Goal: Information Seeking & Learning: Learn about a topic

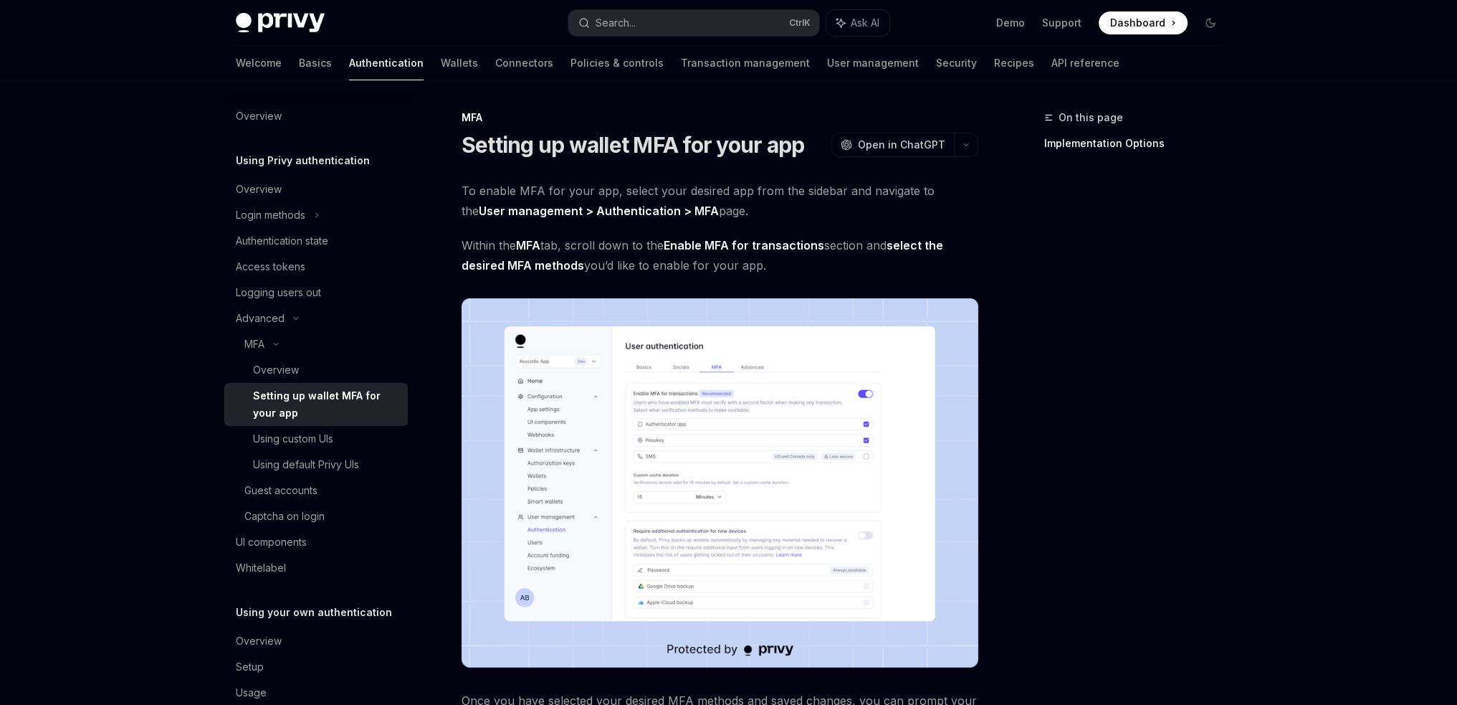
scroll to position [29, 0]
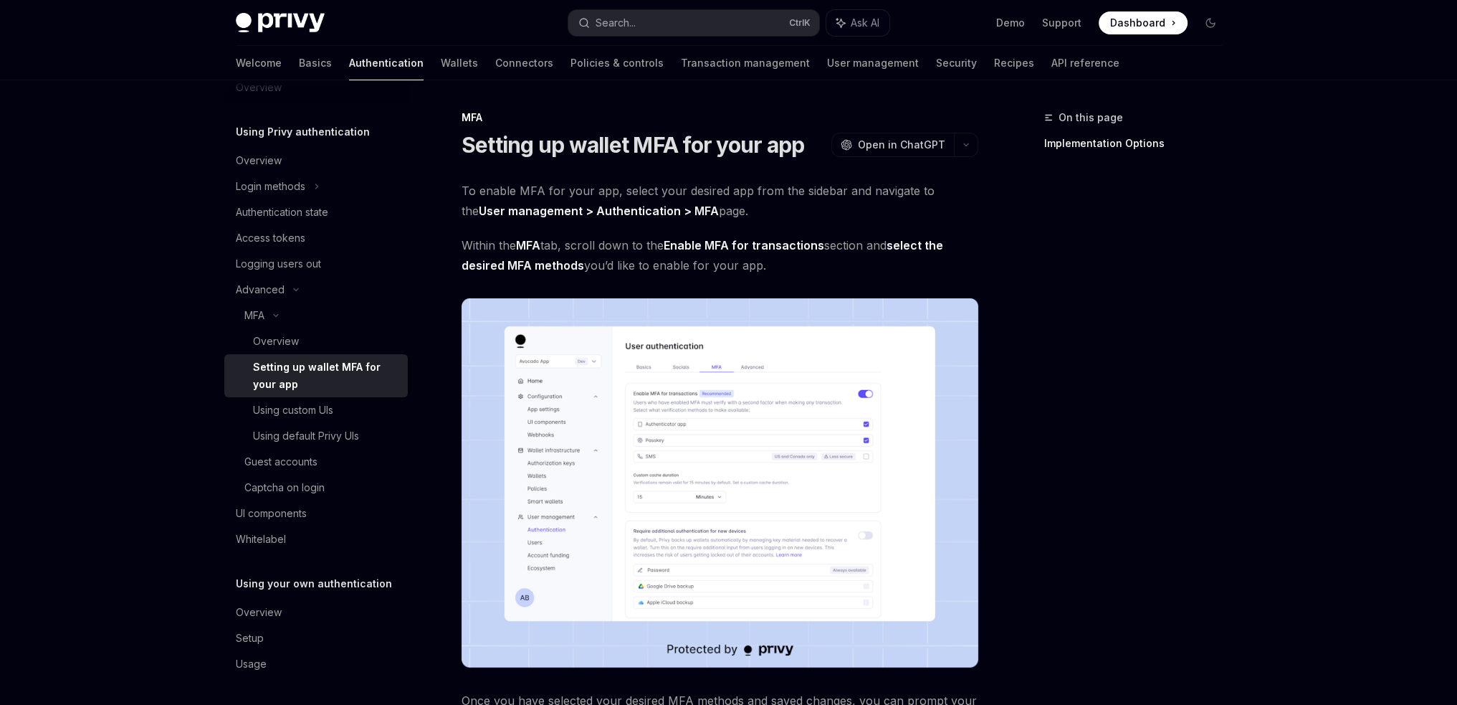
click at [410, 57] on div "Welcome Basics Authentication Wallets Connectors Policies & controls Transactio…" at bounding box center [678, 63] width 884 height 34
click at [441, 65] on link "Wallets" at bounding box center [459, 63] width 37 height 34
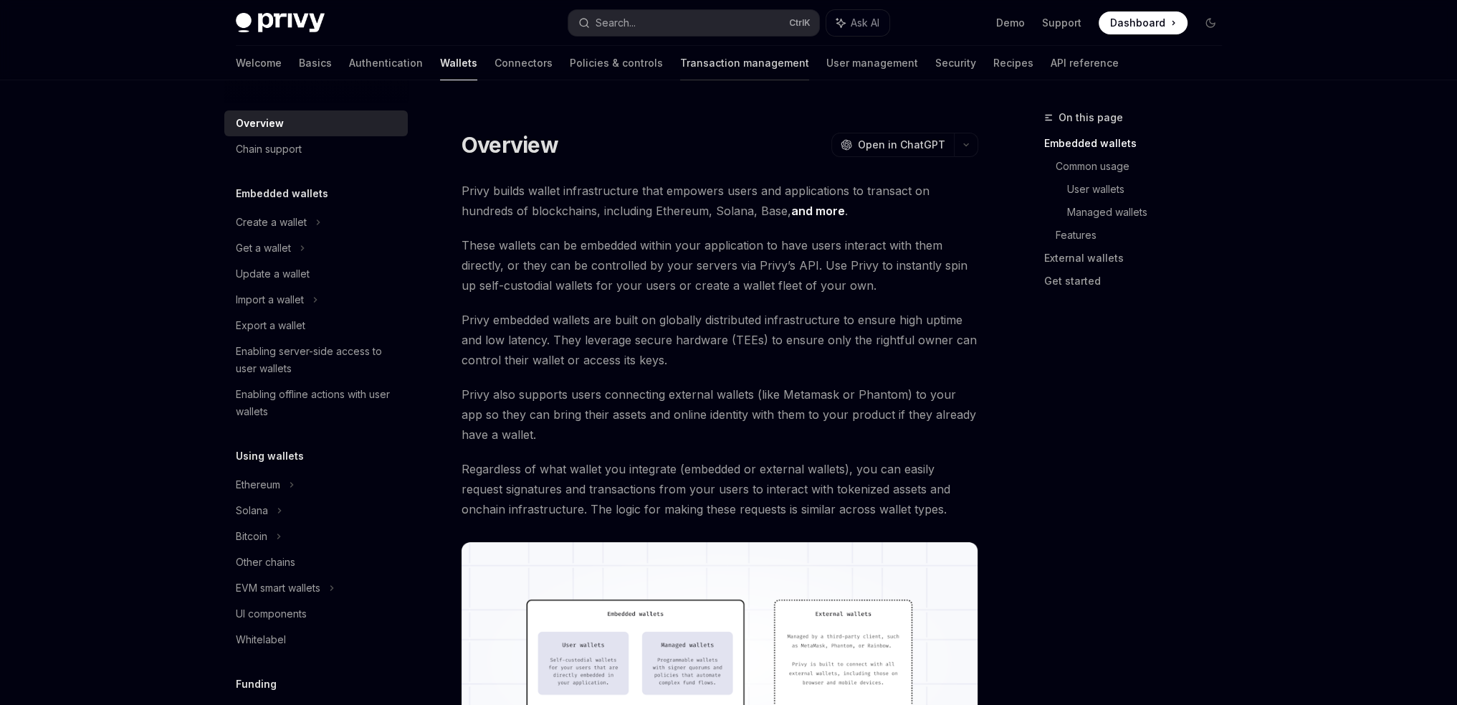
click at [680, 65] on link "Transaction management" at bounding box center [744, 63] width 129 height 34
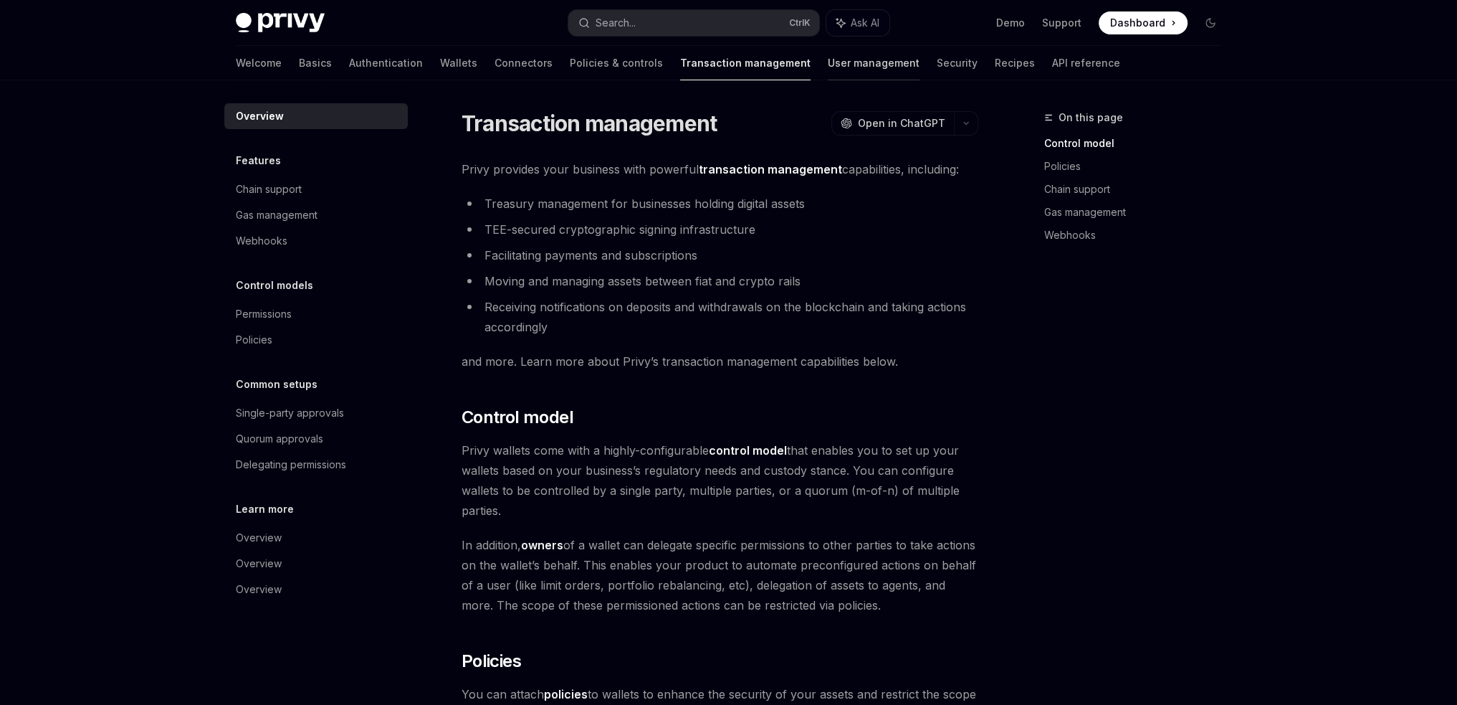
click at [828, 62] on link "User management" at bounding box center [874, 63] width 92 height 34
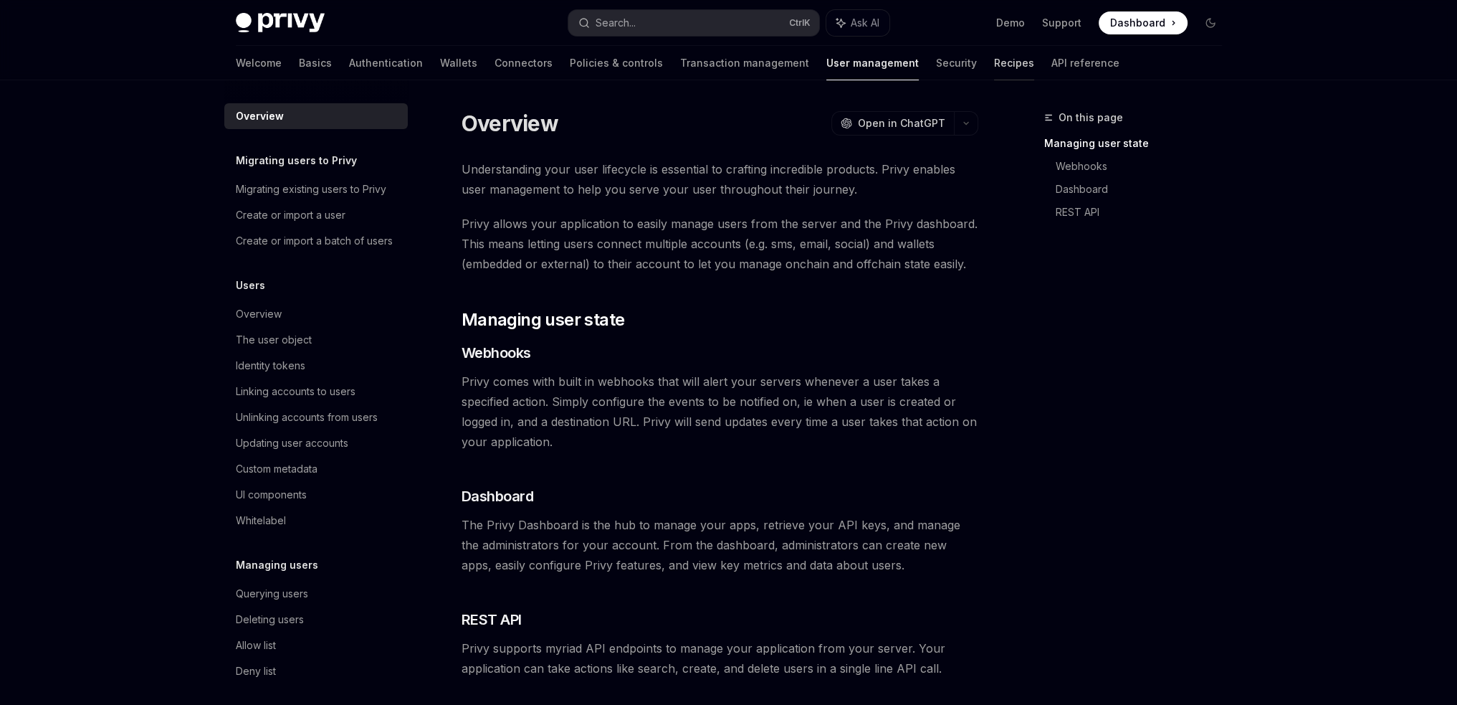
click at [994, 66] on link "Recipes" at bounding box center [1014, 63] width 40 height 34
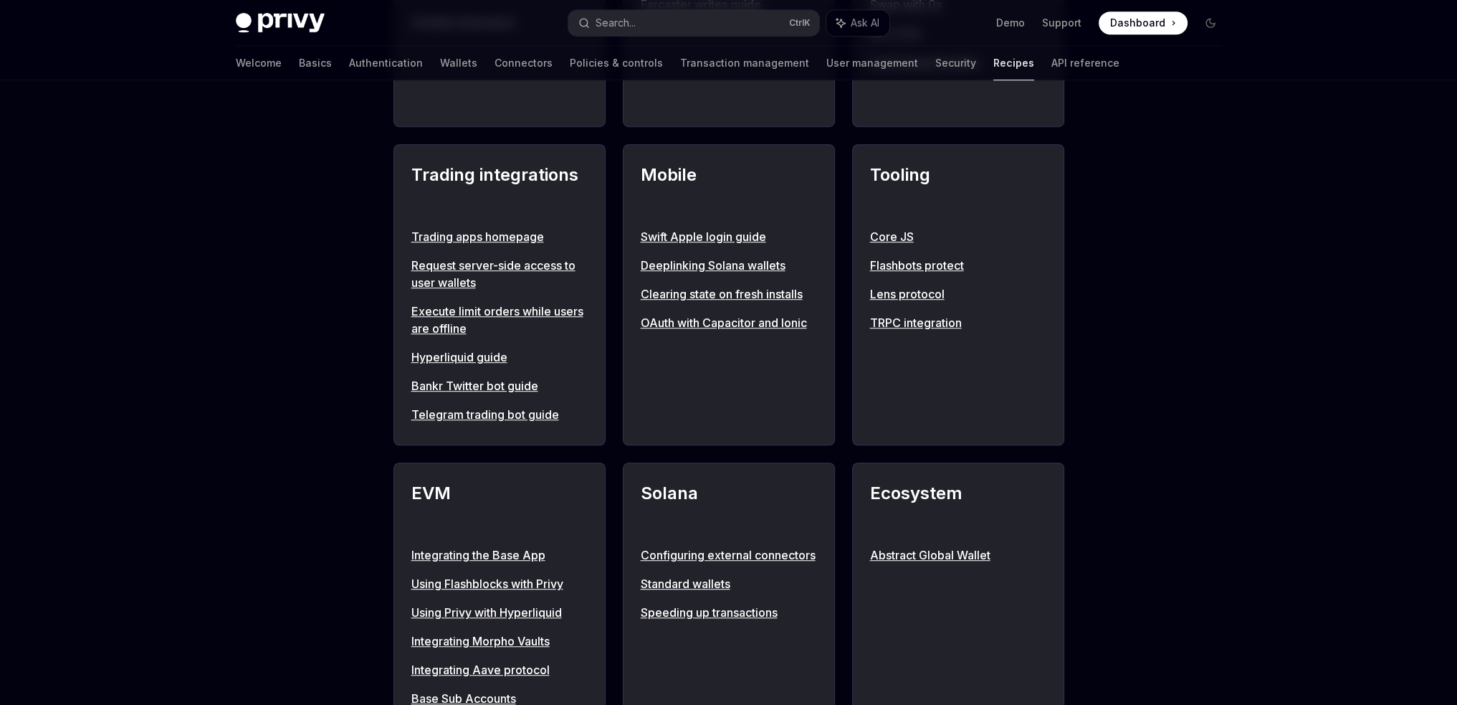
scroll to position [1218, 0]
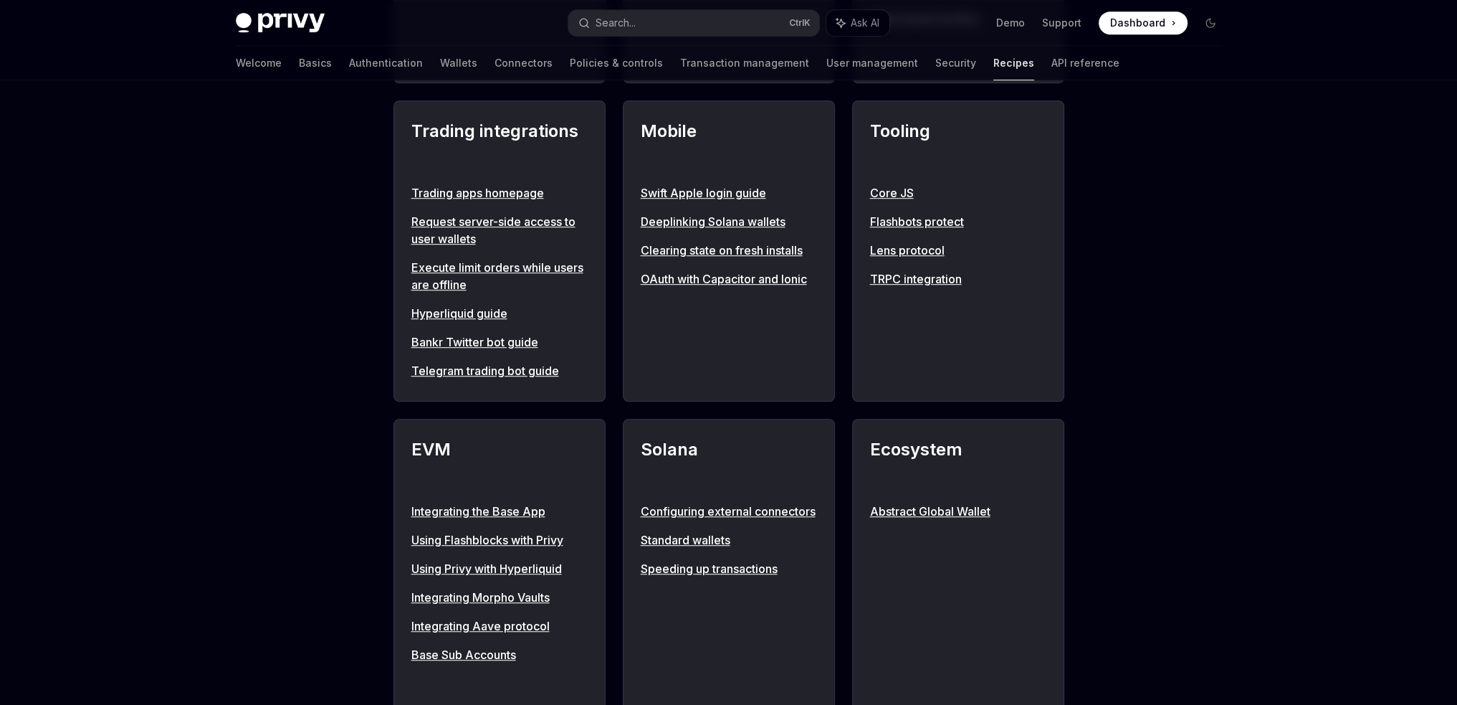
click at [512, 121] on h2 "Trading integrations" at bounding box center [499, 144] width 176 height 52
click at [477, 188] on link "Trading apps homepage" at bounding box center [499, 192] width 176 height 17
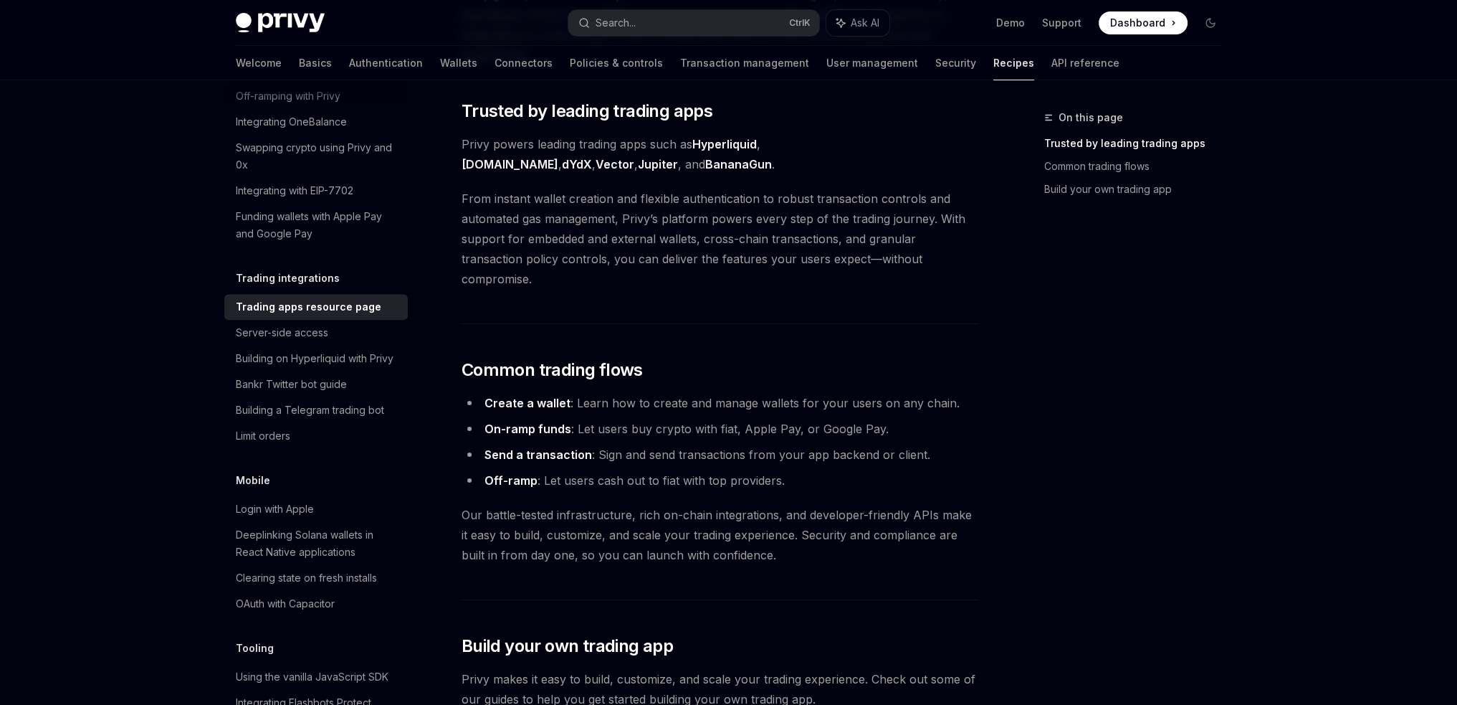
scroll to position [215, 0]
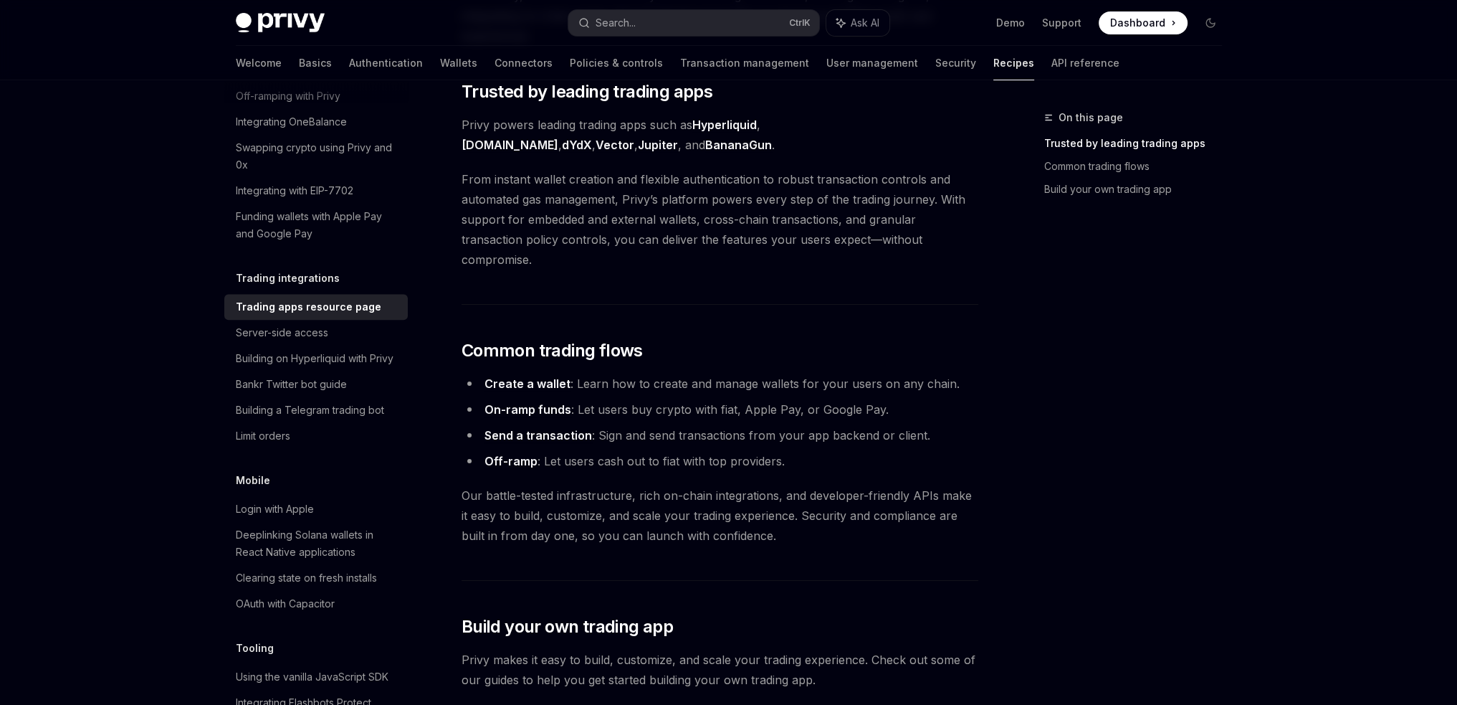
click at [542, 402] on link "On-ramp funds" at bounding box center [528, 409] width 87 height 15
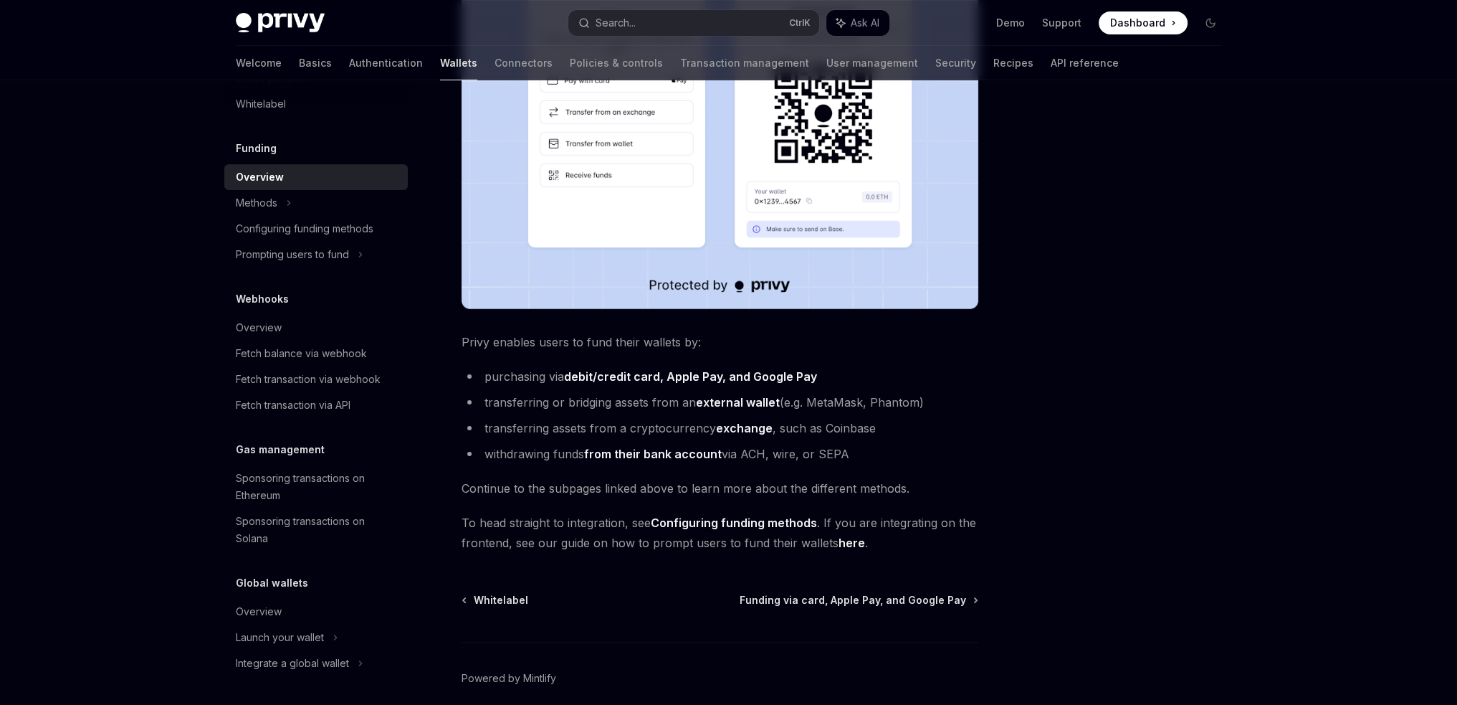
scroll to position [419, 0]
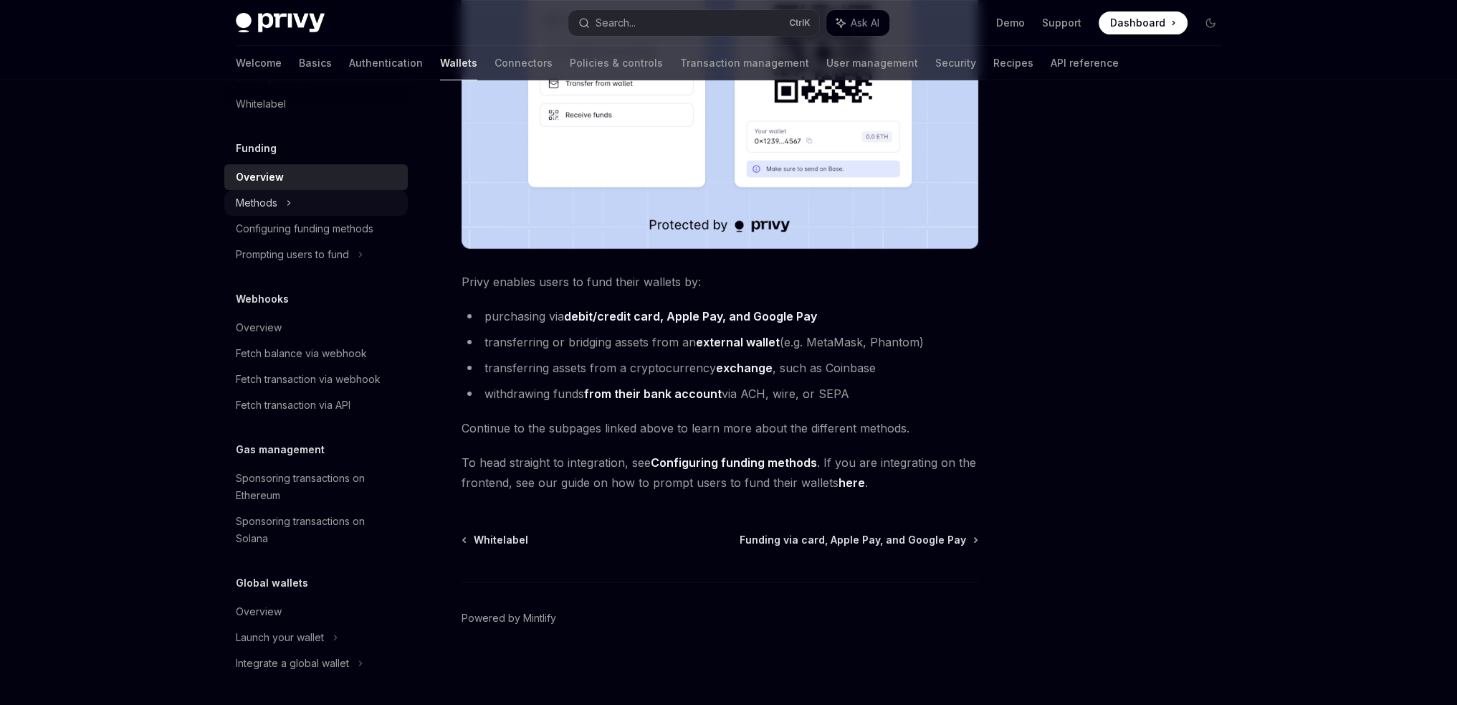
click at [282, 200] on div "Methods" at bounding box center [315, 203] width 183 height 26
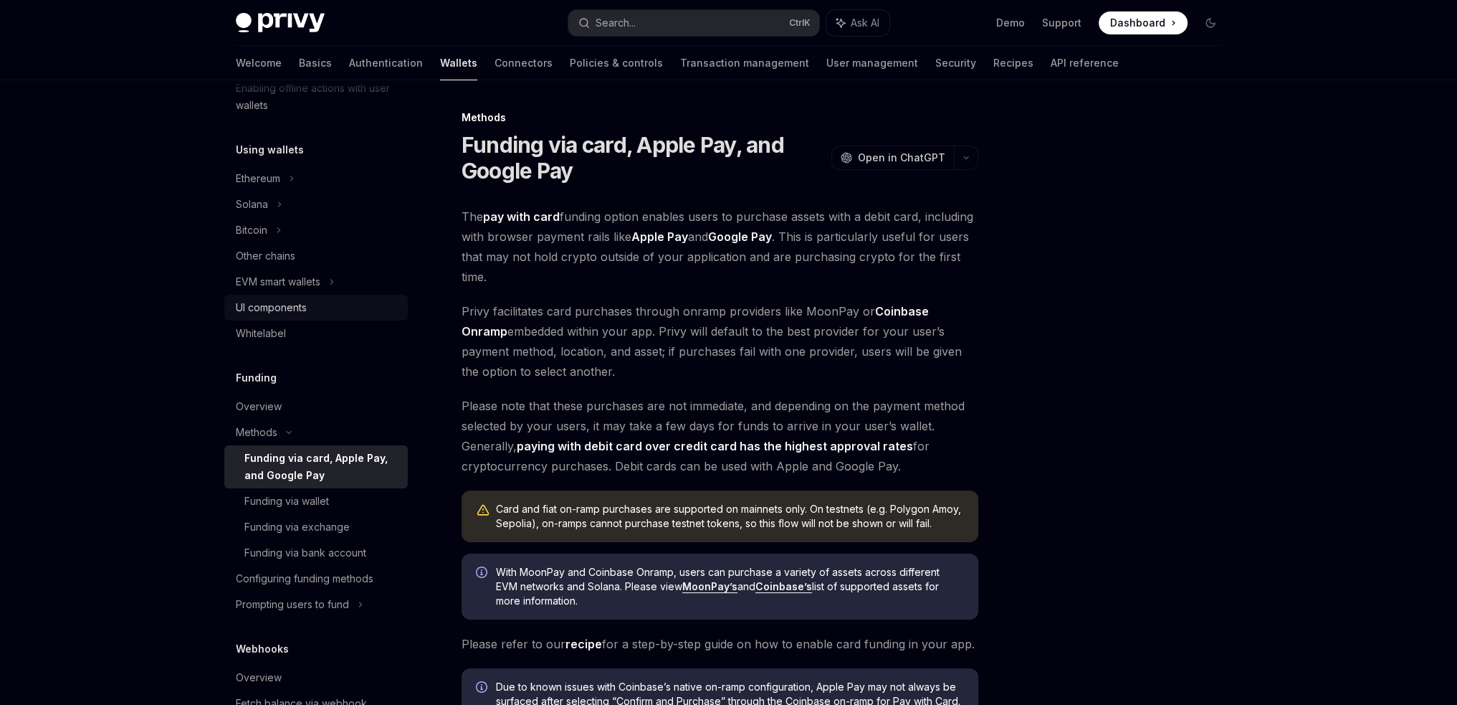
scroll to position [297, 0]
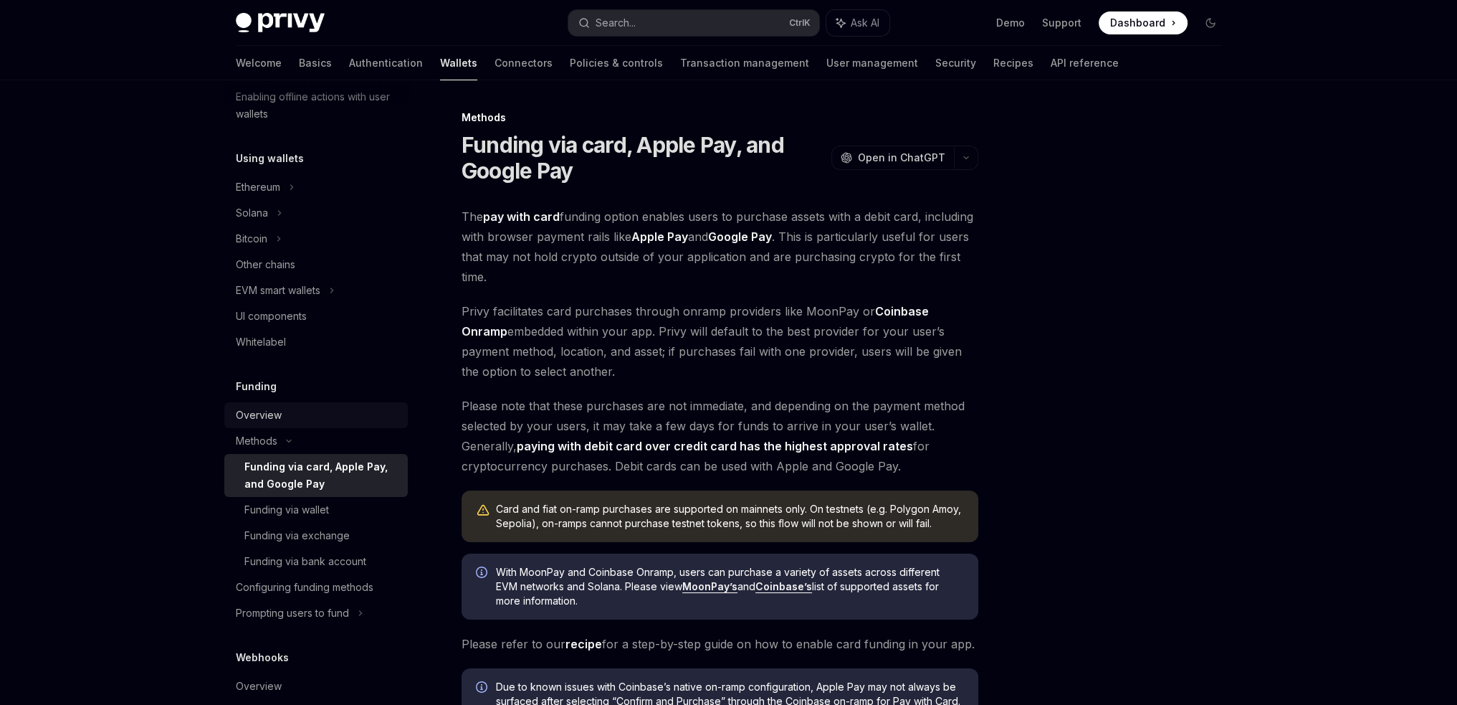
click at [270, 420] on div "Overview" at bounding box center [259, 414] width 46 height 17
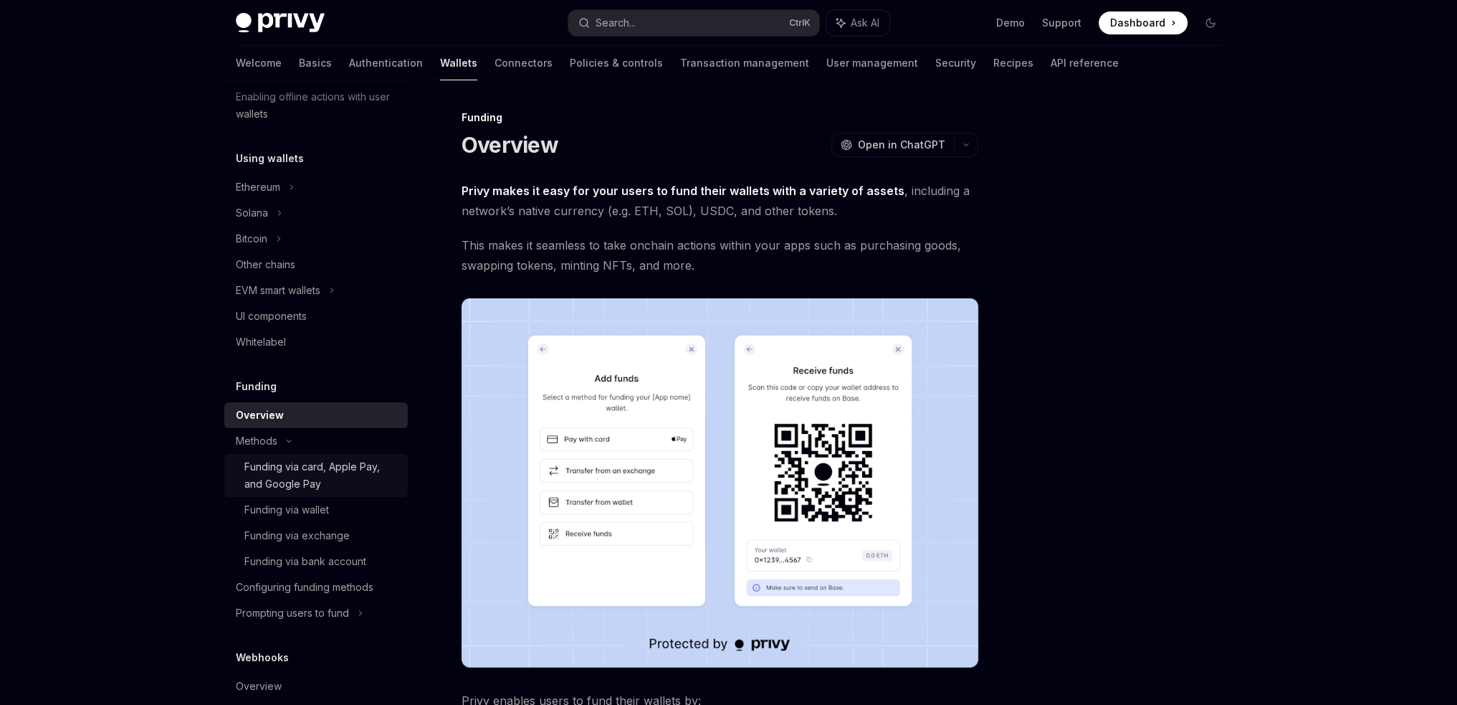
click at [338, 469] on div "Funding via card, Apple Pay, and Google Pay" at bounding box center [321, 475] width 155 height 34
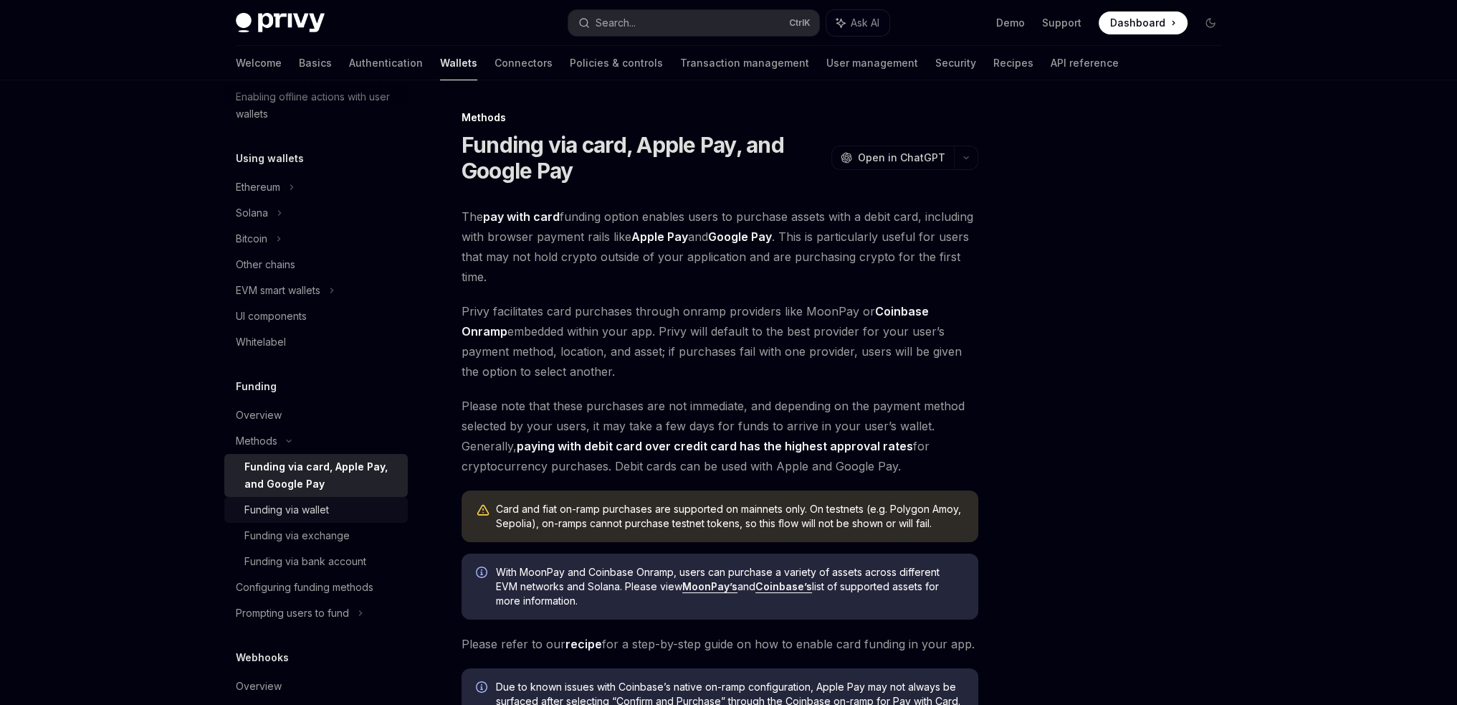
click at [322, 510] on div "Funding via wallet" at bounding box center [286, 509] width 85 height 17
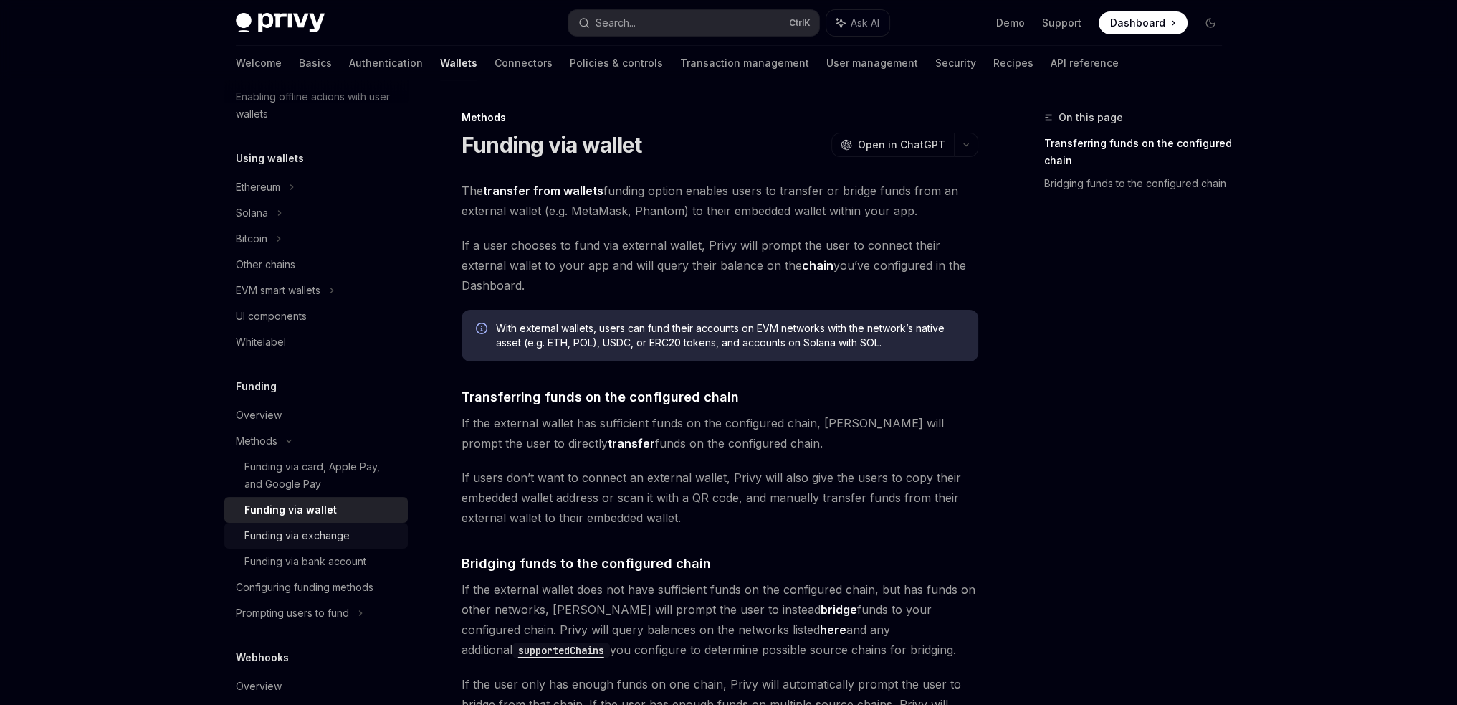
click at [310, 535] on div "Funding via exchange" at bounding box center [296, 535] width 105 height 17
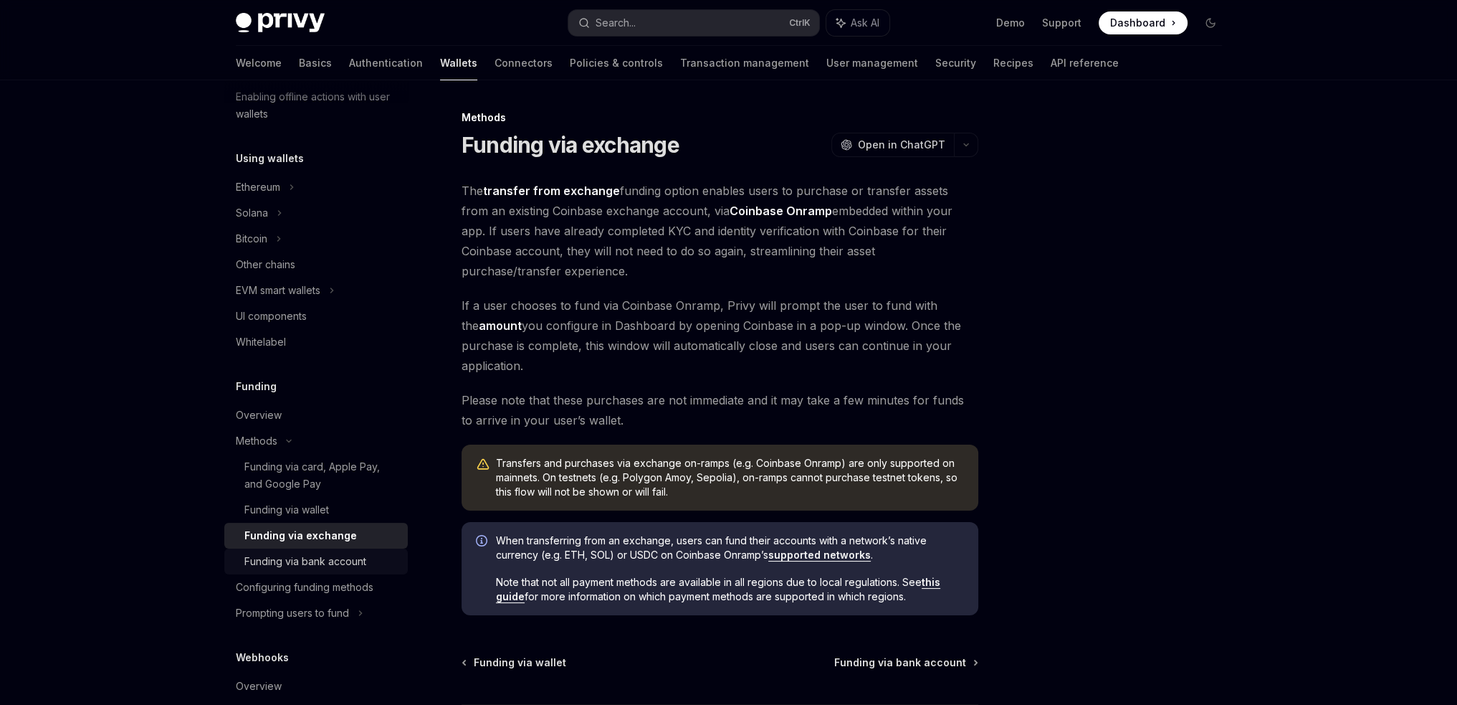
click at [340, 555] on div "Funding via bank account" at bounding box center [305, 561] width 122 height 17
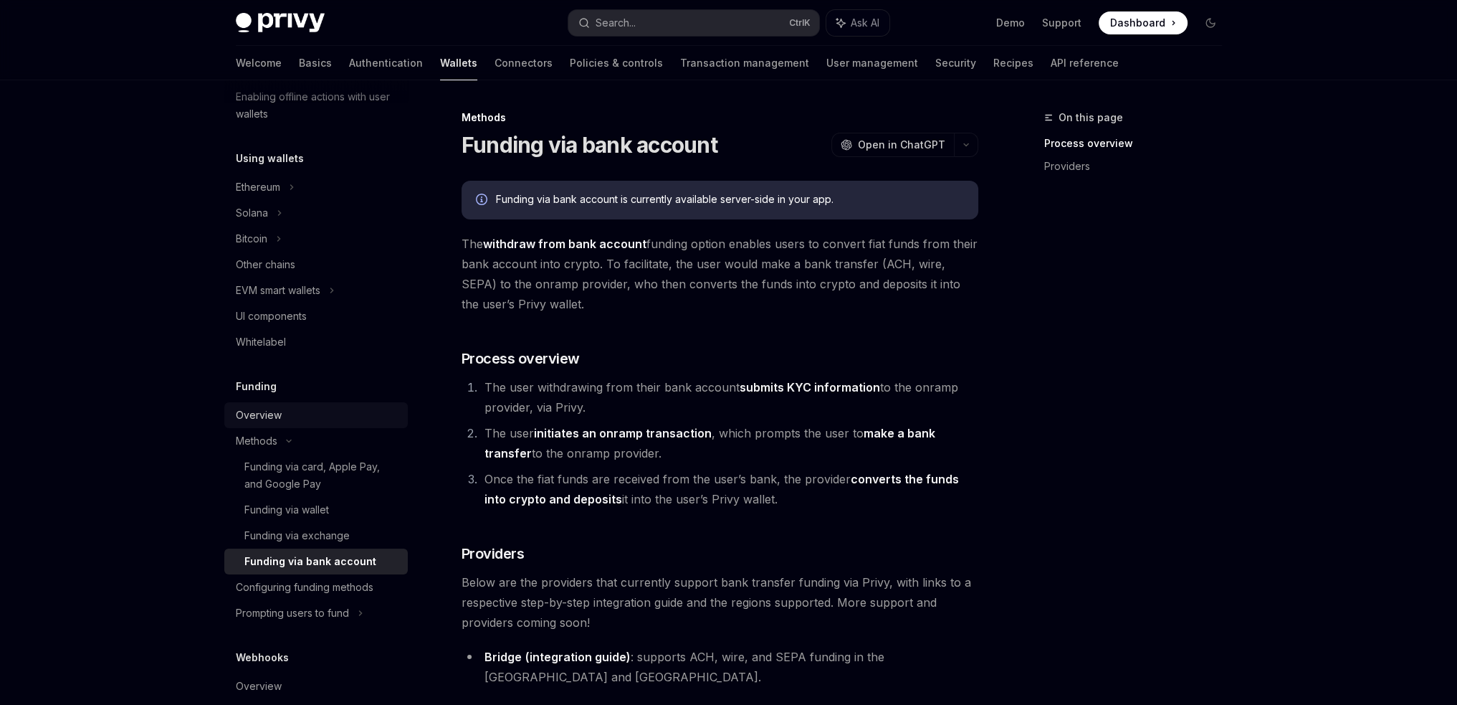
click at [258, 418] on div "Overview" at bounding box center [259, 414] width 46 height 17
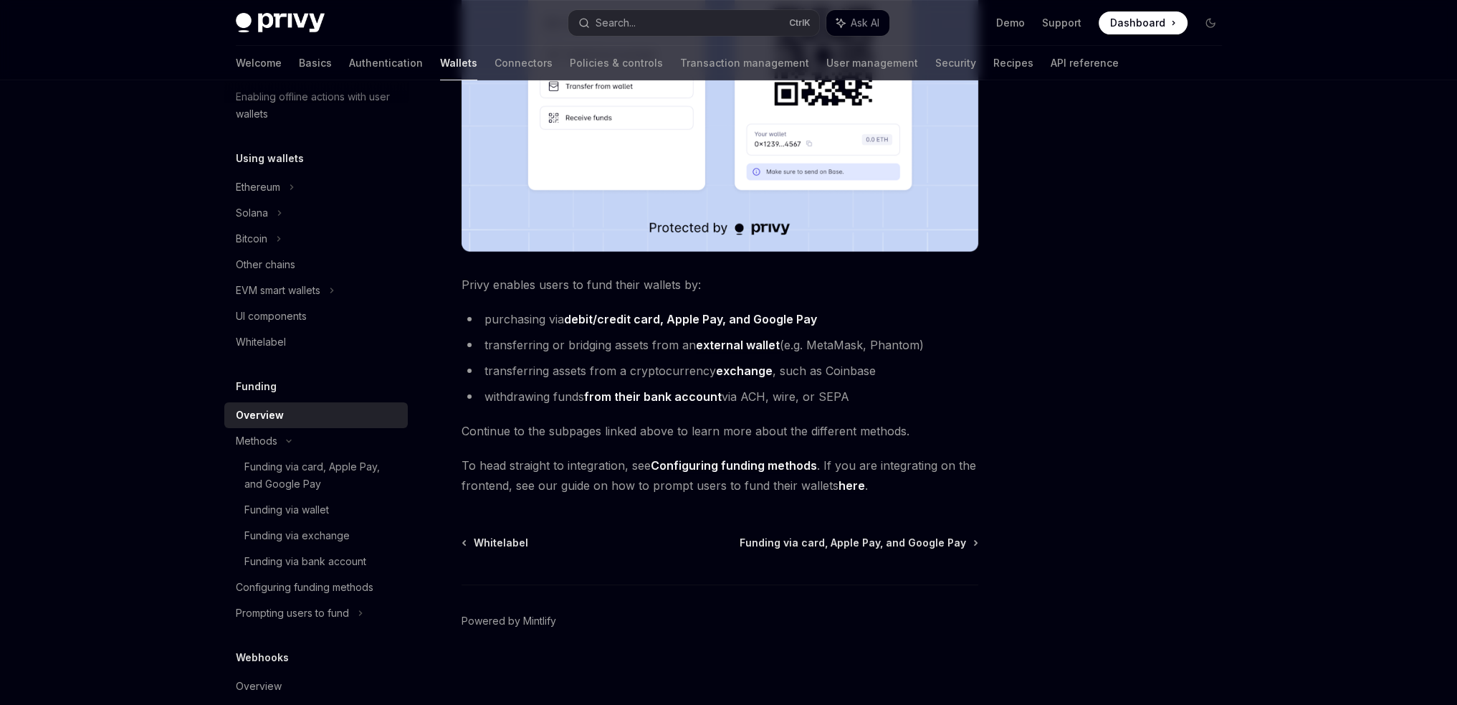
scroll to position [419, 0]
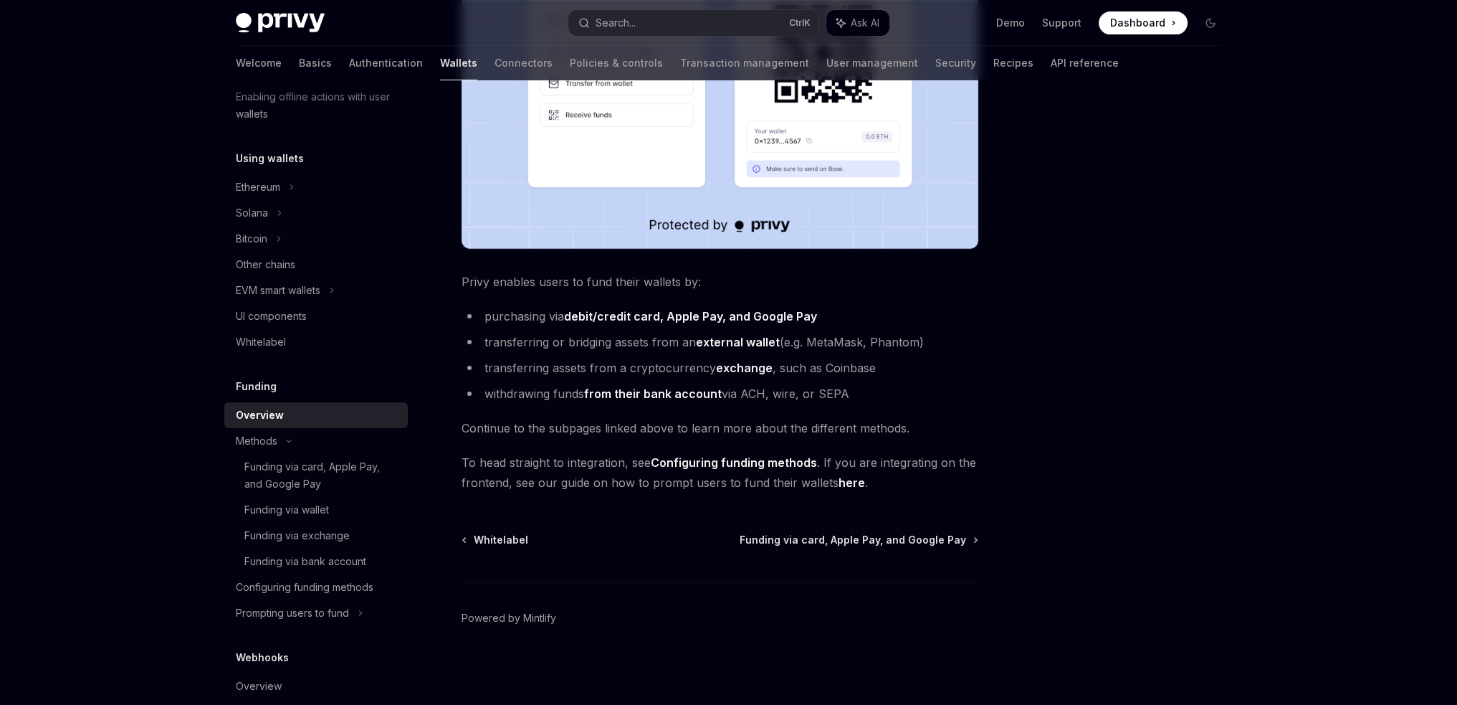
click at [753, 455] on link "Configuring funding methods" at bounding box center [734, 462] width 166 height 15
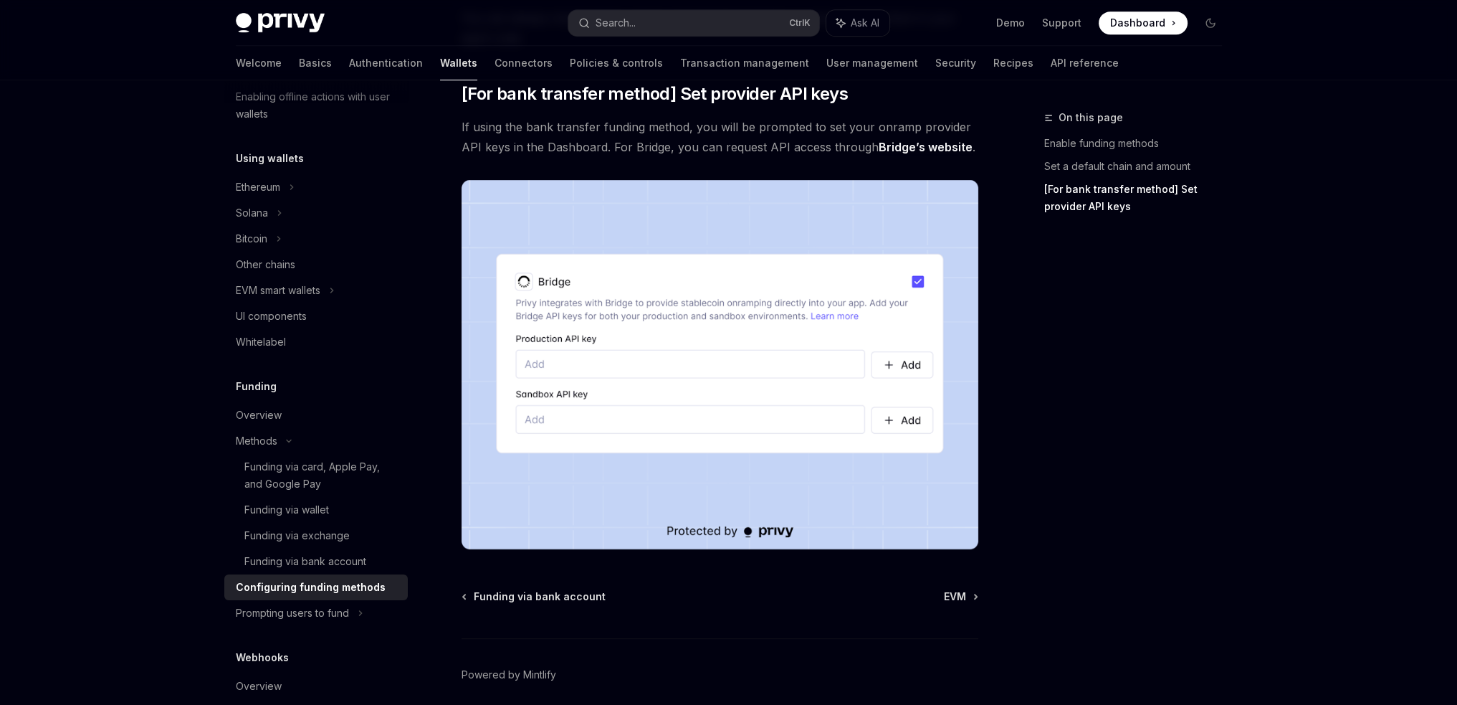
scroll to position [1276, 0]
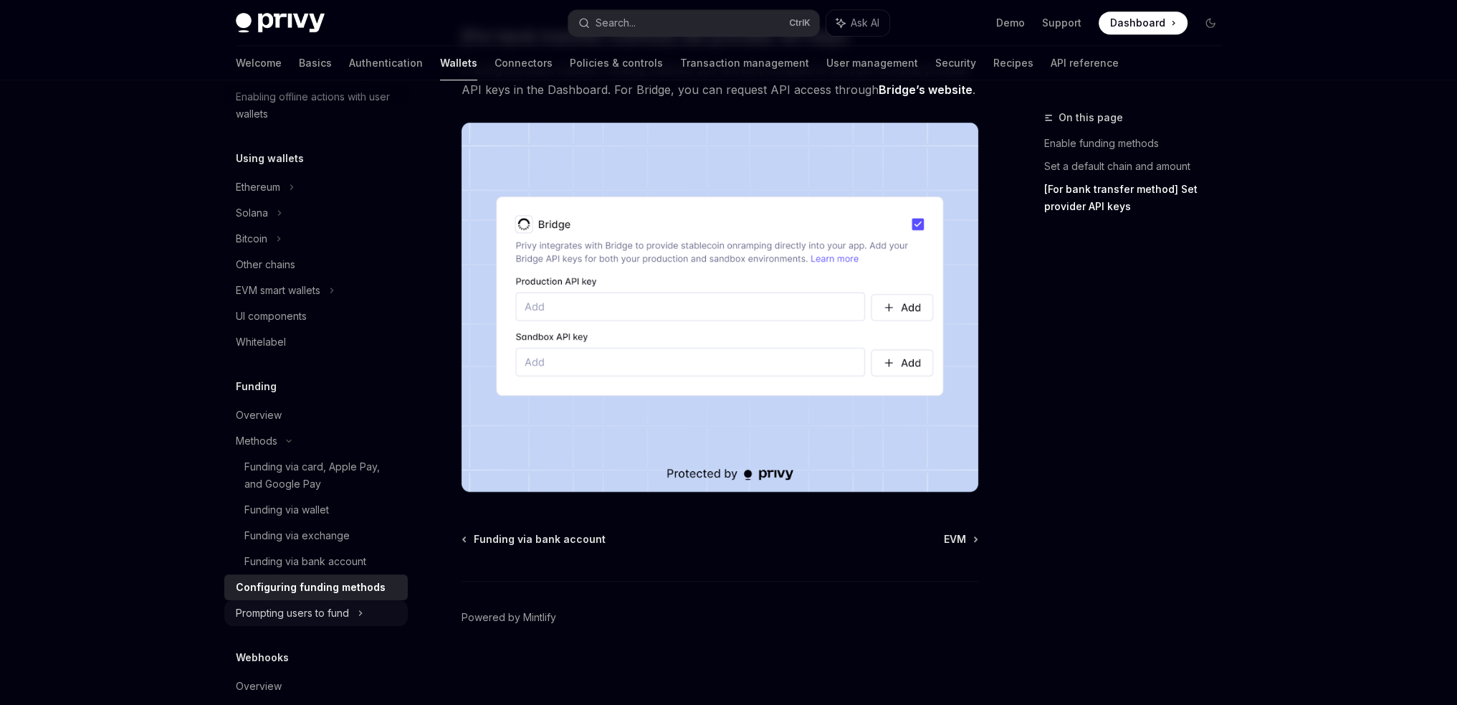
click at [361, 607] on icon at bounding box center [361, 612] width 6 height 17
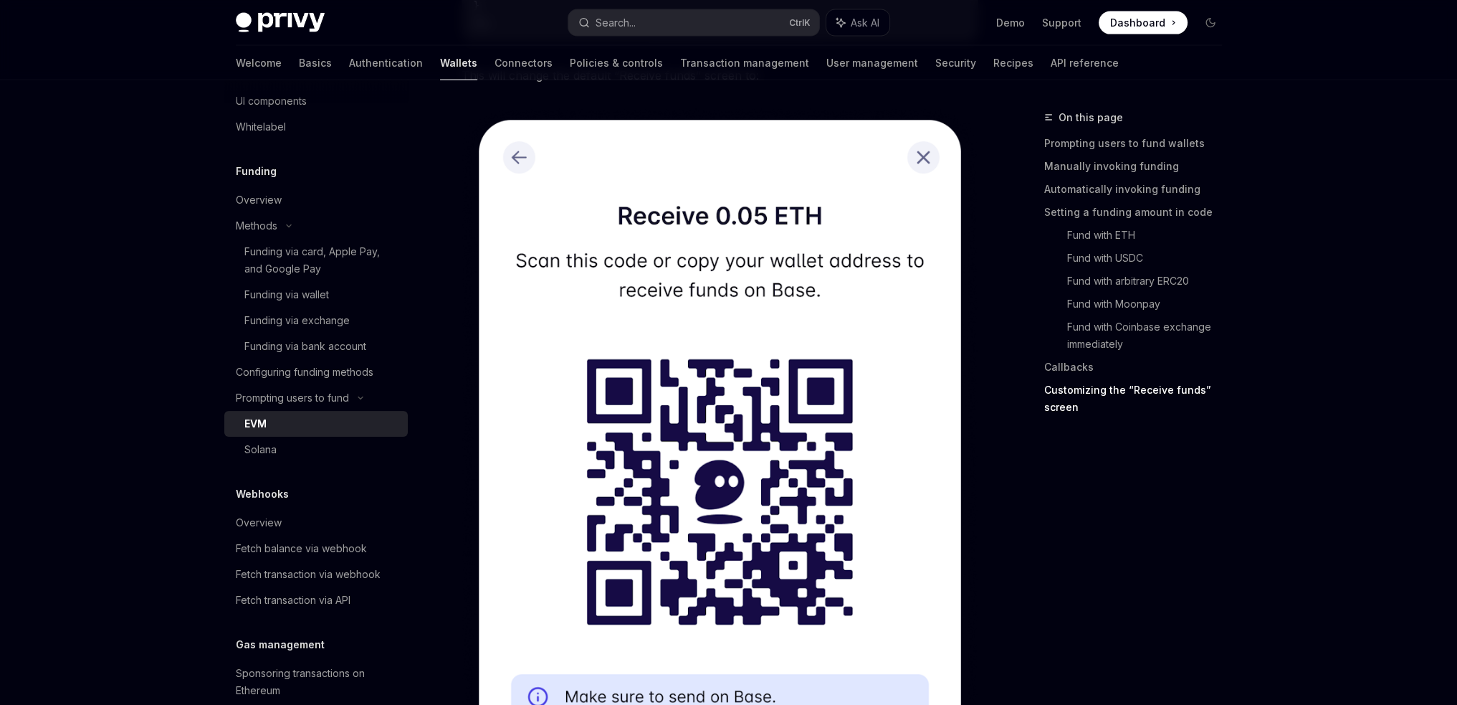
scroll to position [4146, 0]
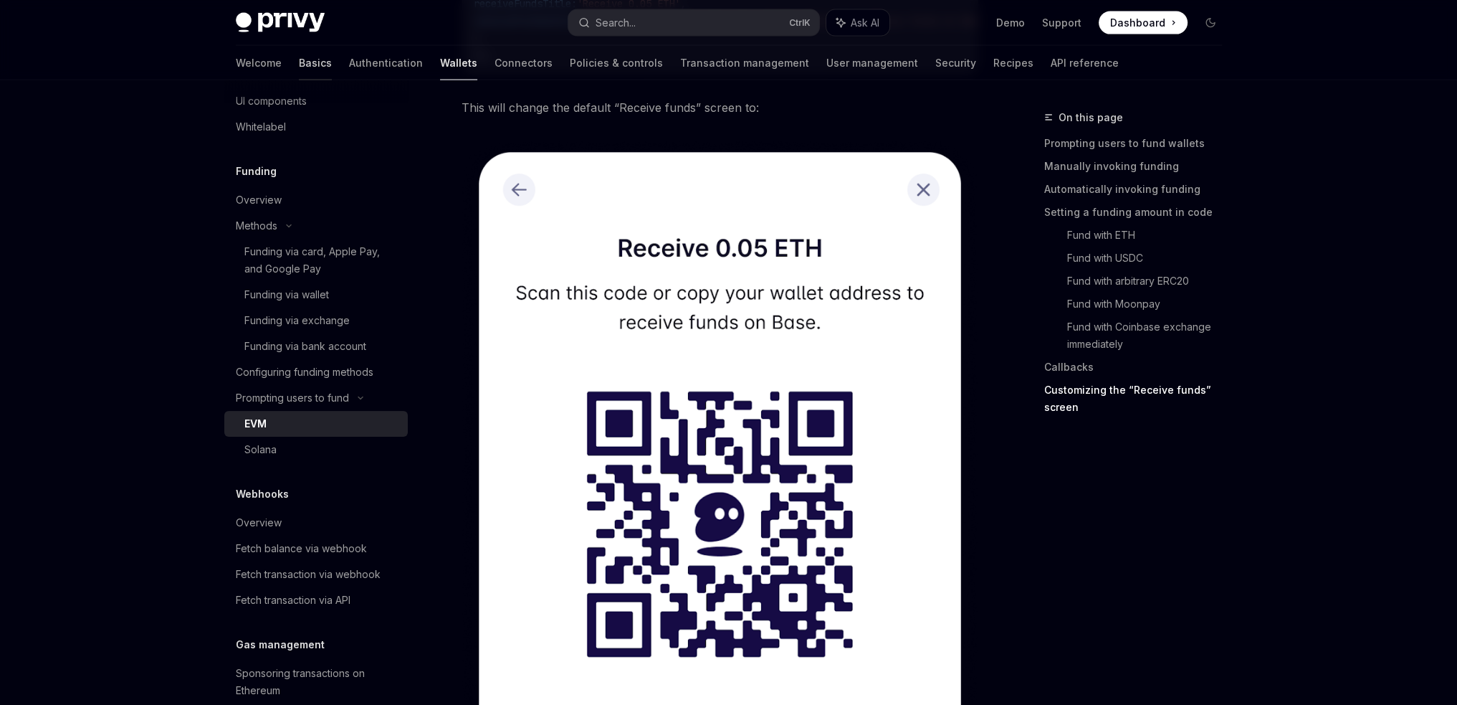
click at [299, 66] on link "Basics" at bounding box center [315, 63] width 33 height 34
type textarea "*"
